Goal: Information Seeking & Learning: Find specific fact

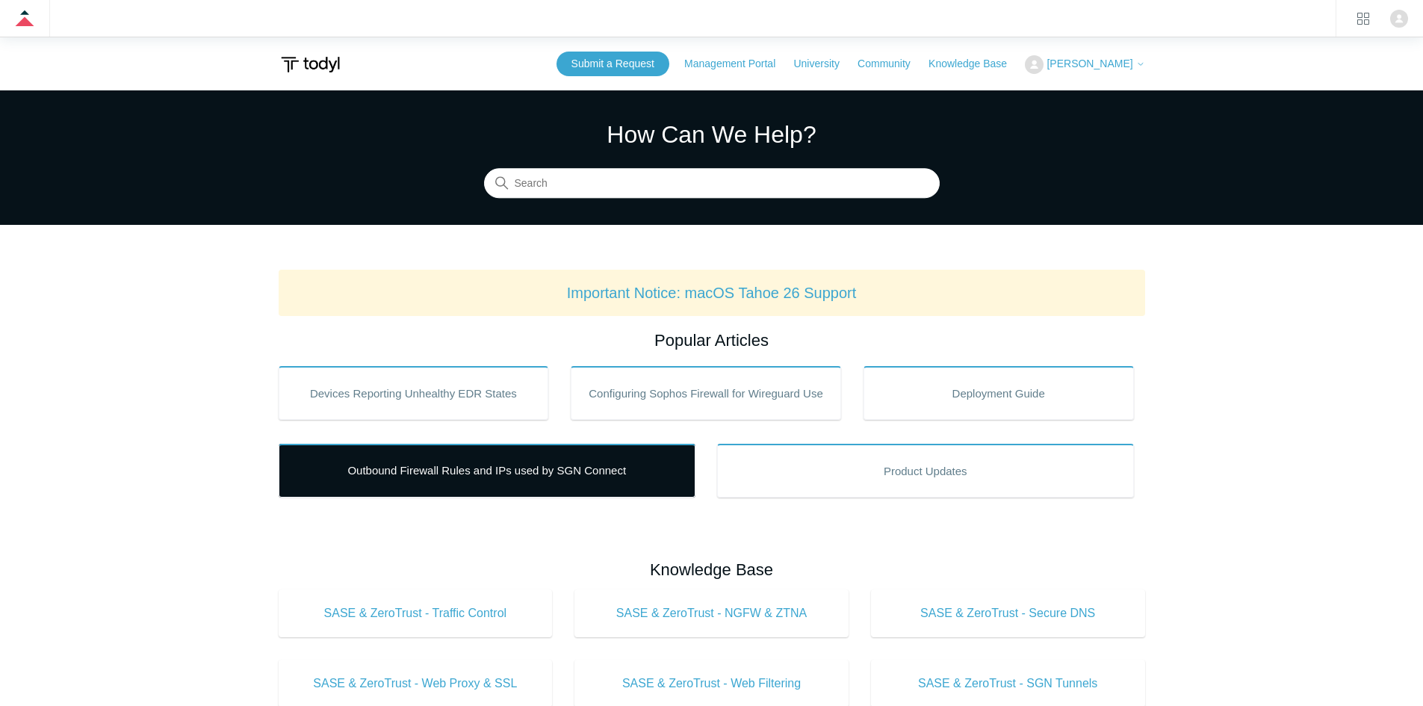
click at [543, 488] on link "Outbound Firewall Rules and IPs used by SGN Connect" at bounding box center [487, 471] width 417 height 54
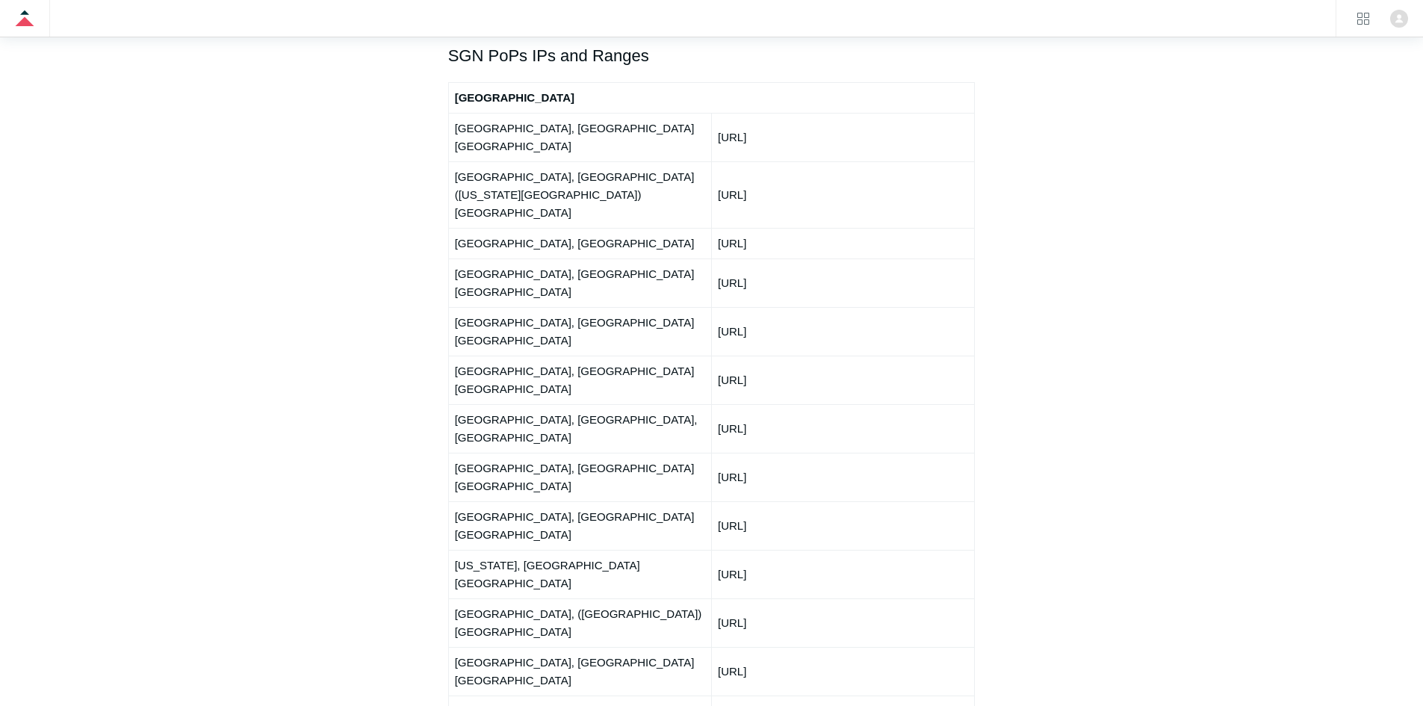
scroll to position [1792, 0]
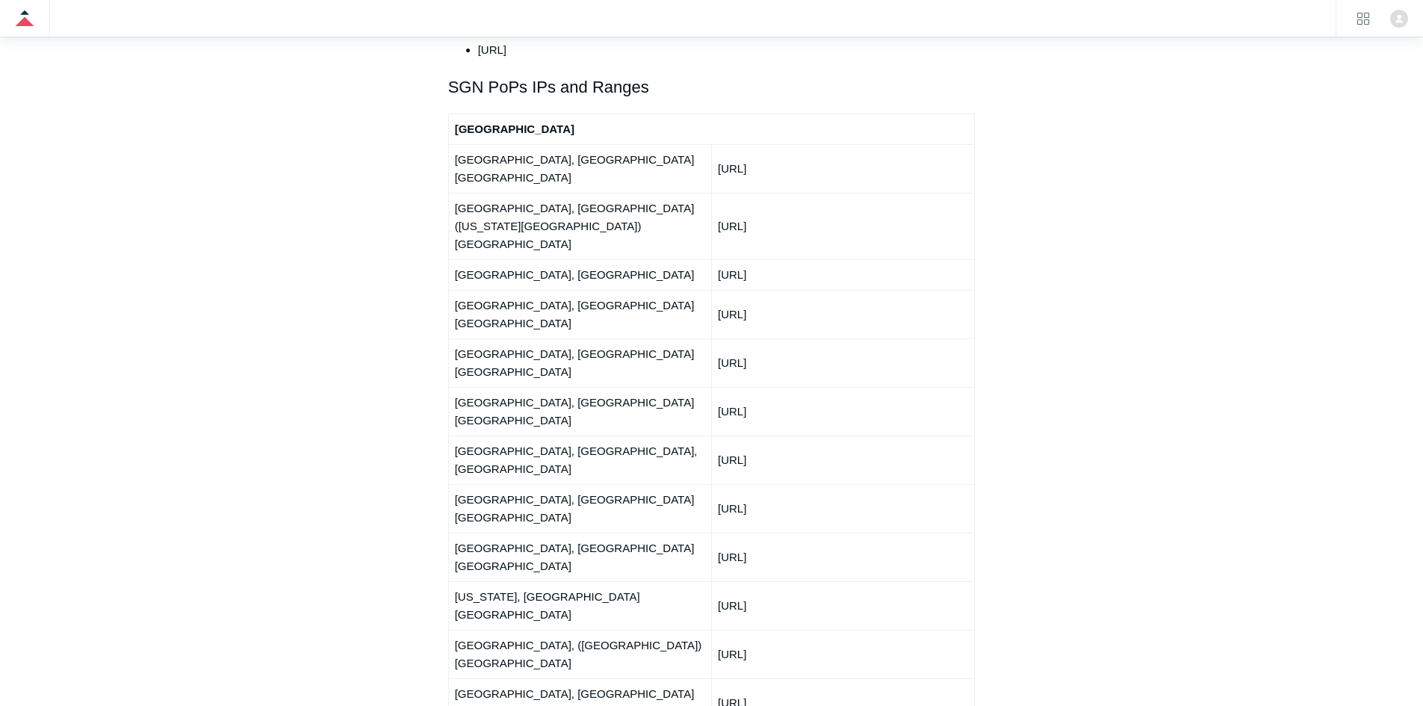
drag, startPoint x: 754, startPoint y: 560, endPoint x: 692, endPoint y: 111, distance: 453.9
click at [969, 387] on td "[URL]" at bounding box center [842, 411] width 263 height 49
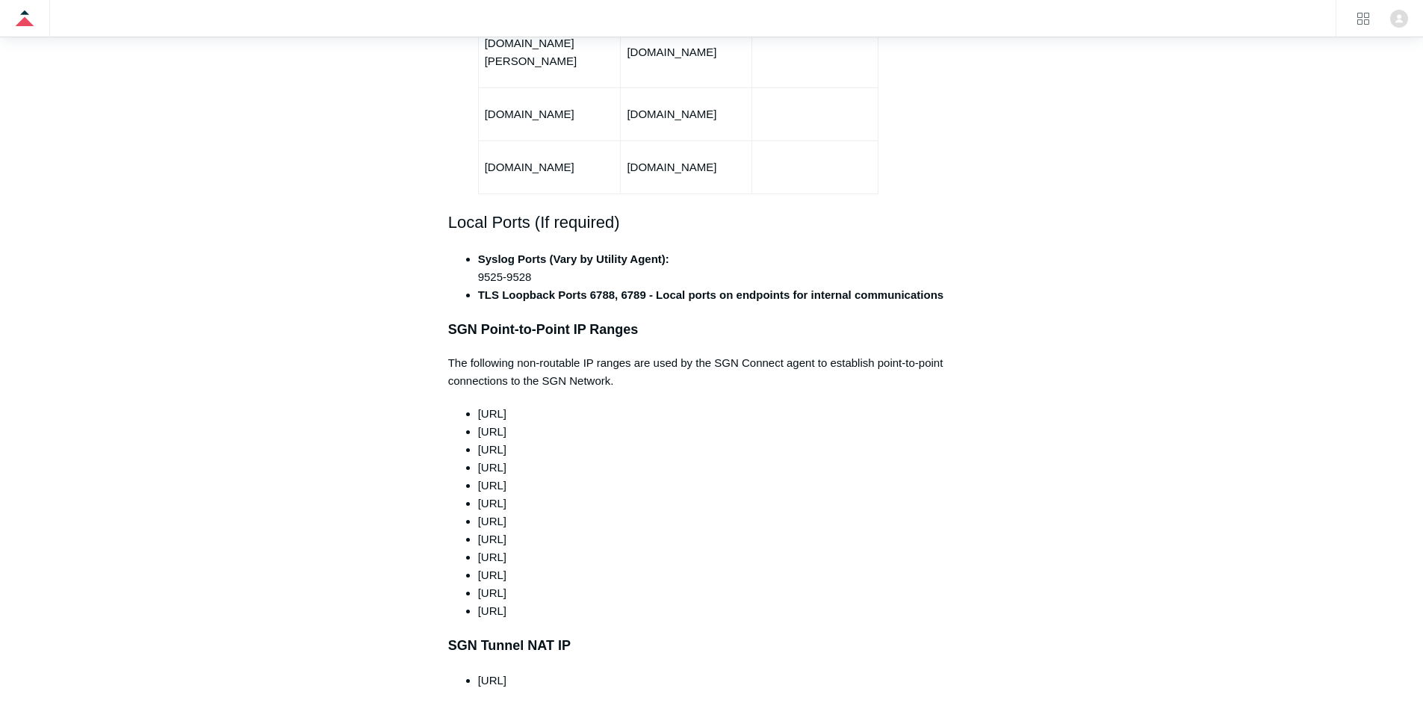
scroll to position [1630, 0]
